Goal: Task Accomplishment & Management: Use online tool/utility

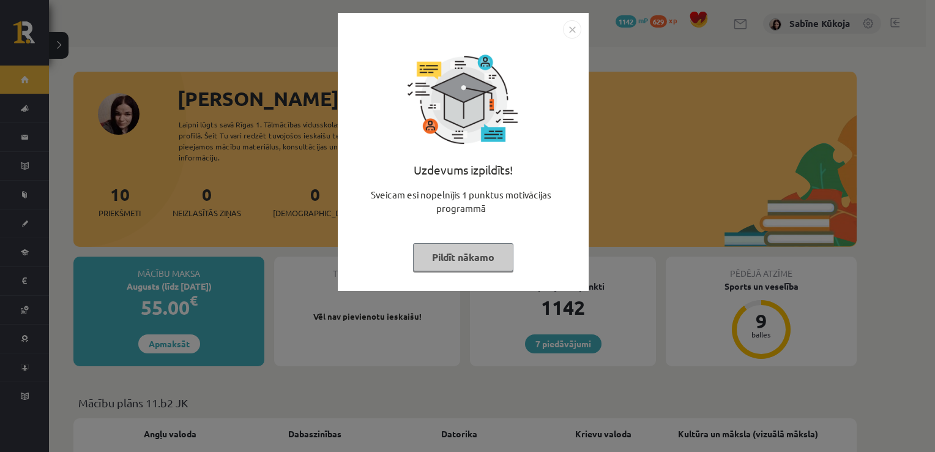
click at [474, 258] on button "Pildīt nākamo" at bounding box center [463, 257] width 100 height 28
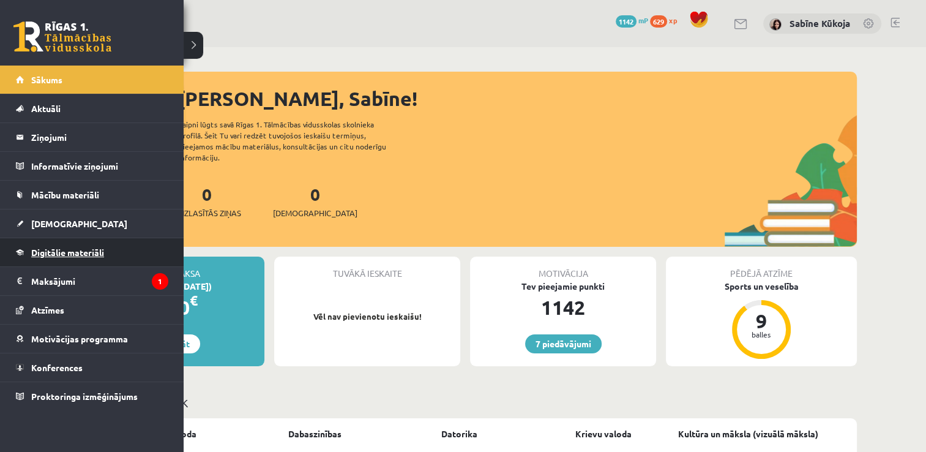
click at [42, 251] on span "Digitālie materiāli" at bounding box center [67, 252] width 73 height 11
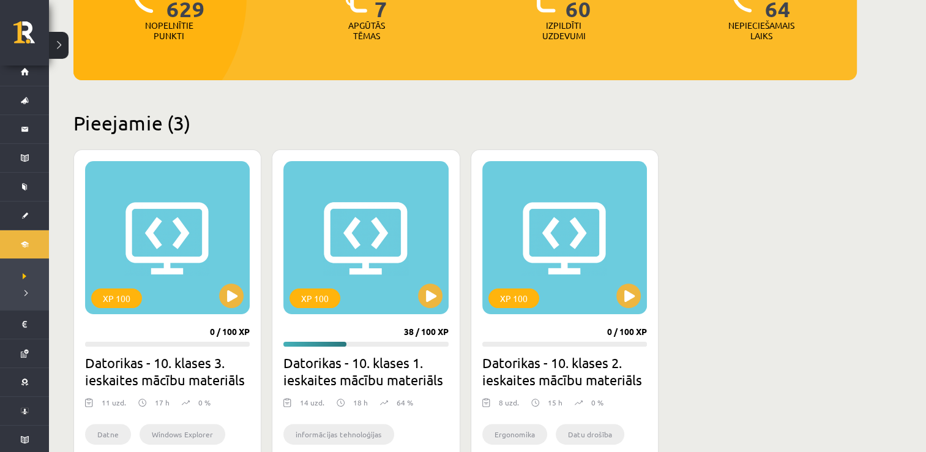
scroll to position [220, 0]
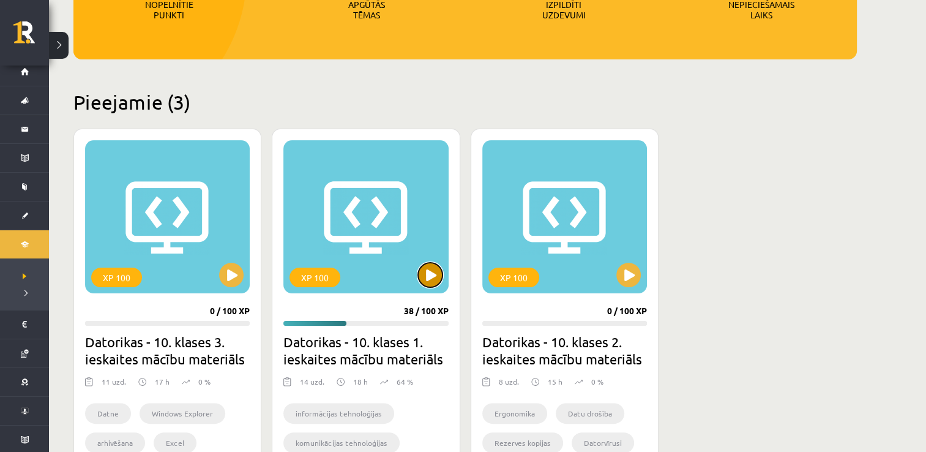
click at [429, 273] on button at bounding box center [430, 275] width 24 height 24
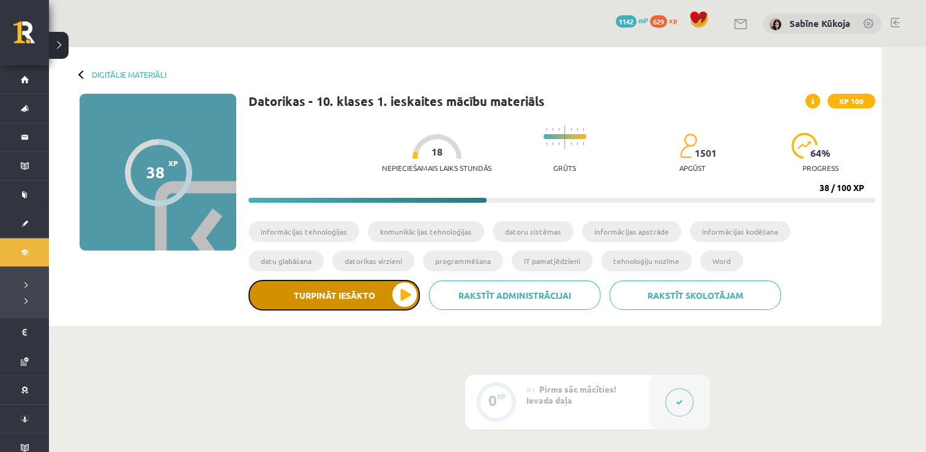
click at [367, 295] on button "Turpināt iesākto" at bounding box center [334, 295] width 171 height 31
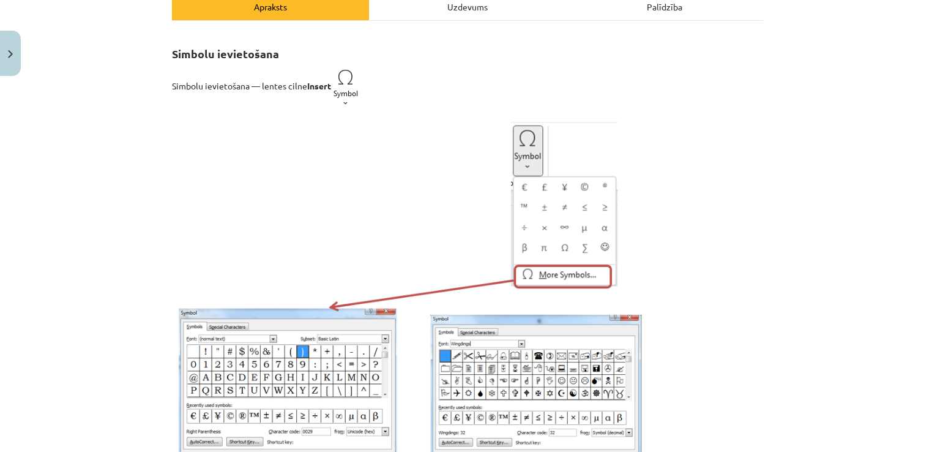
scroll to position [147, 0]
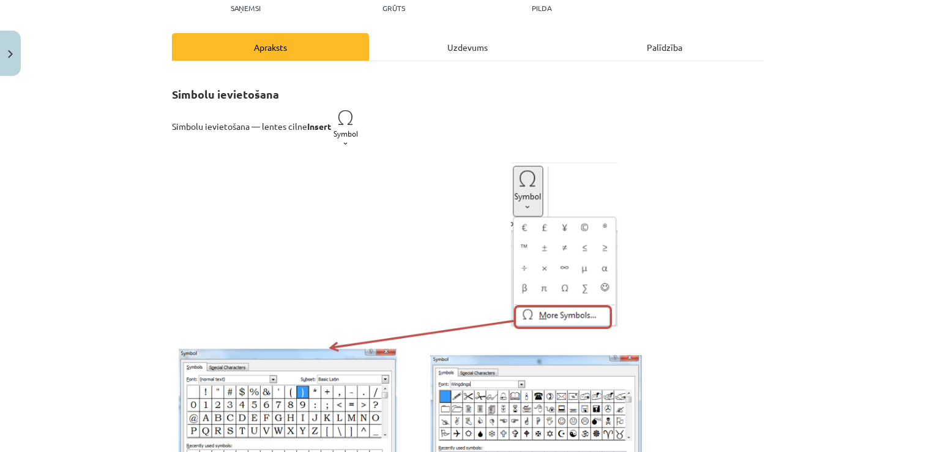
click at [478, 56] on div "Uzdevums" at bounding box center [467, 47] width 197 height 28
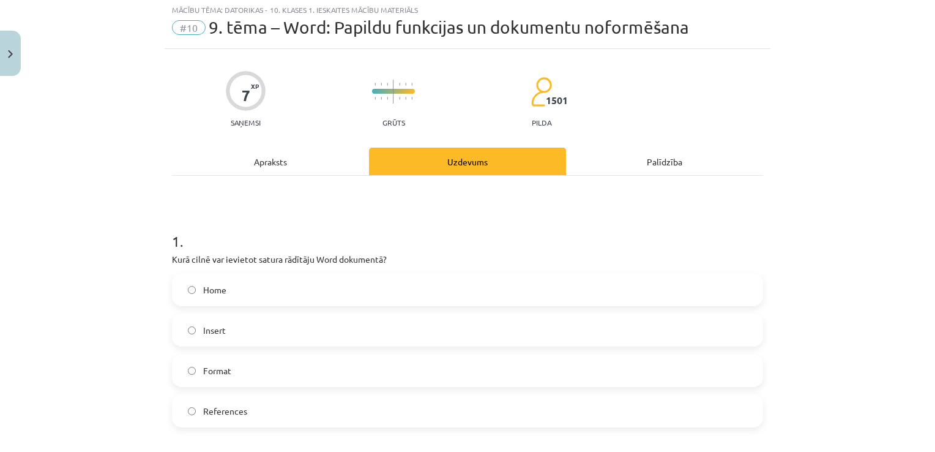
scroll to position [31, 0]
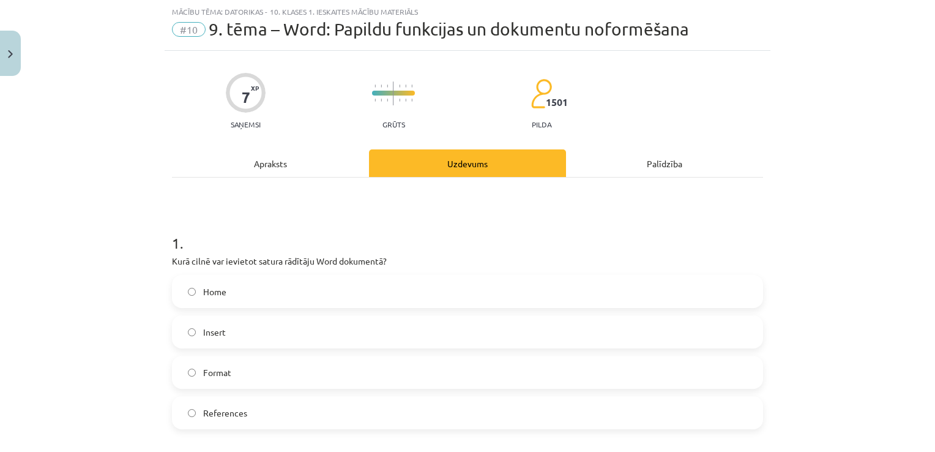
click at [280, 169] on div "Apraksts" at bounding box center [270, 163] width 197 height 28
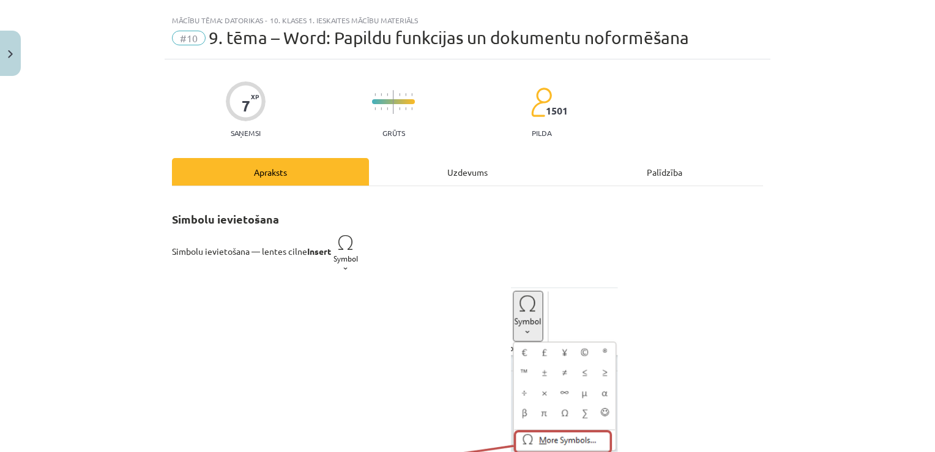
scroll to position [0, 0]
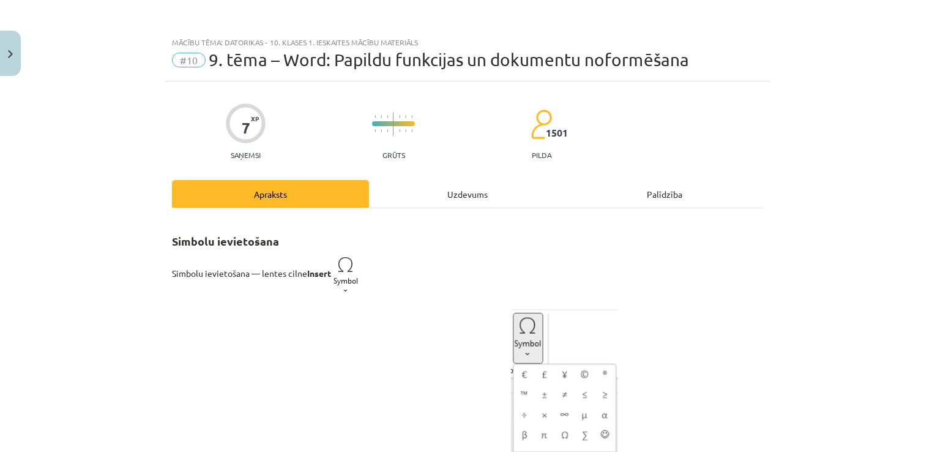
click at [475, 189] on div "Uzdevums" at bounding box center [467, 194] width 197 height 28
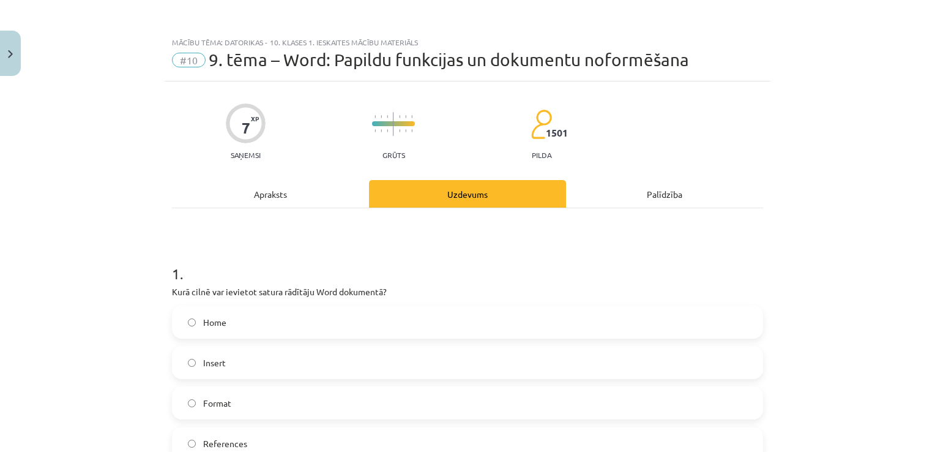
scroll to position [31, 0]
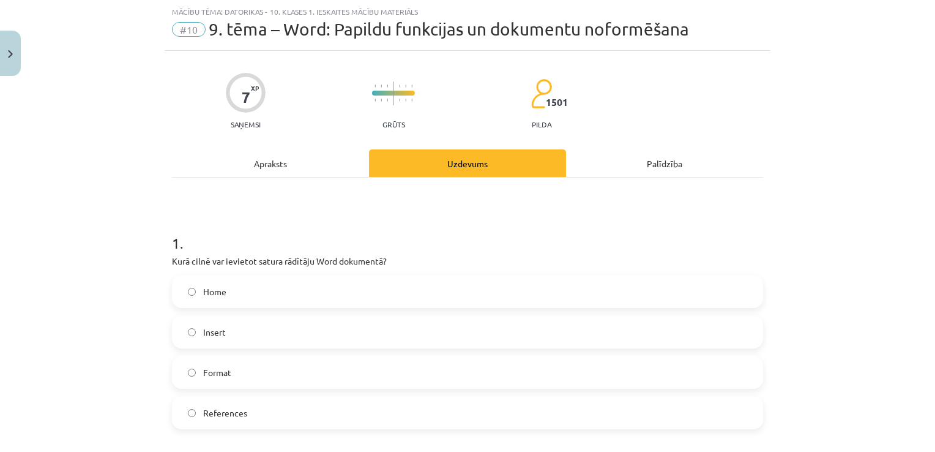
click at [384, 326] on label "Insert" at bounding box center [467, 331] width 589 height 31
click at [185, 337] on label "Insert" at bounding box center [467, 331] width 589 height 31
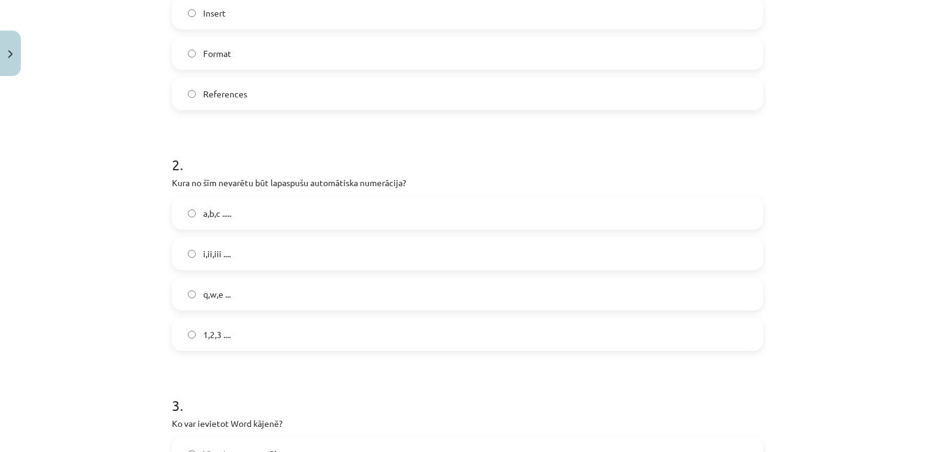
scroll to position [357, 0]
